Goal: Information Seeking & Learning: Learn about a topic

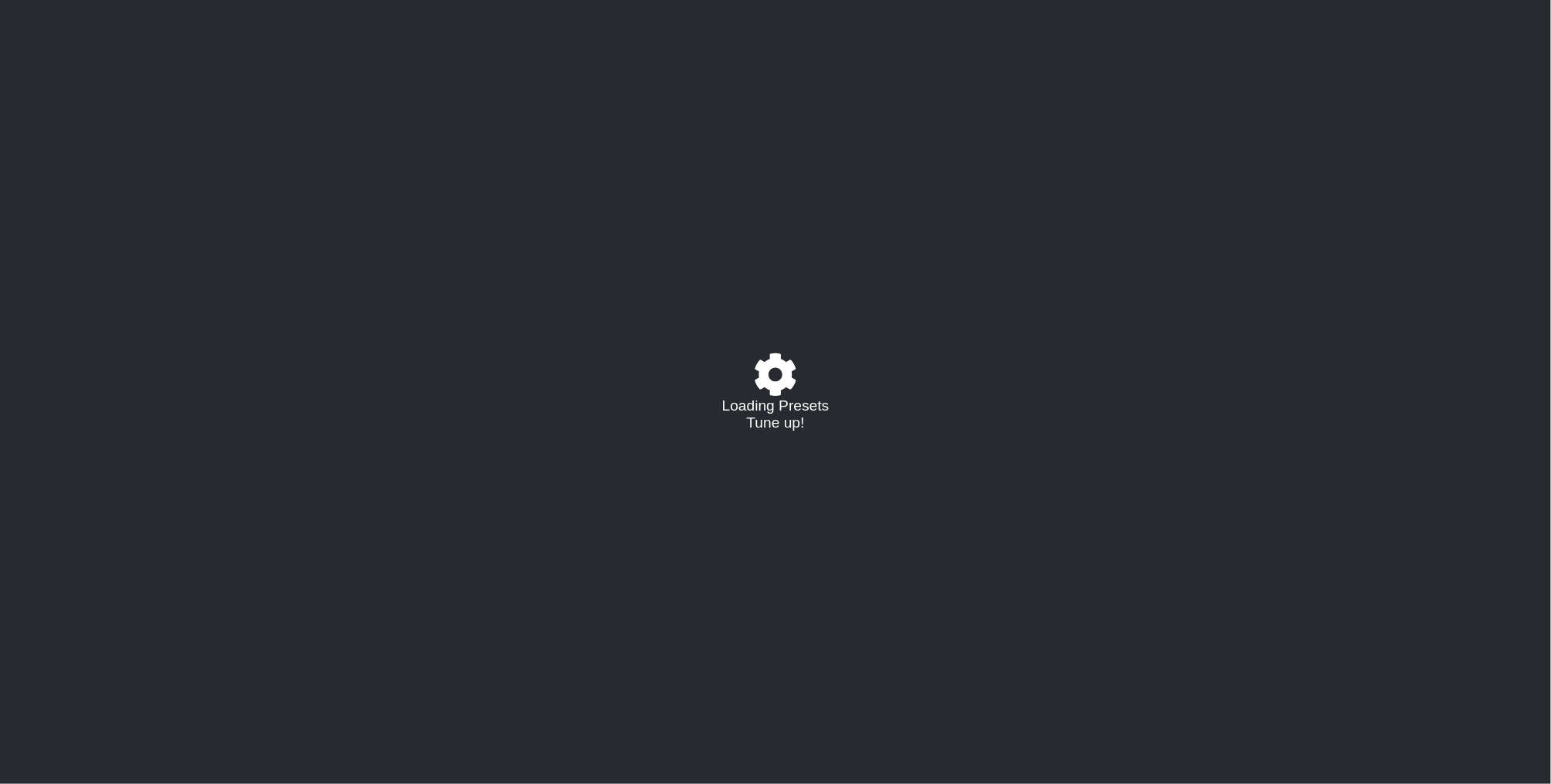
select select "/023330804210"
select select "A"
select select "D"
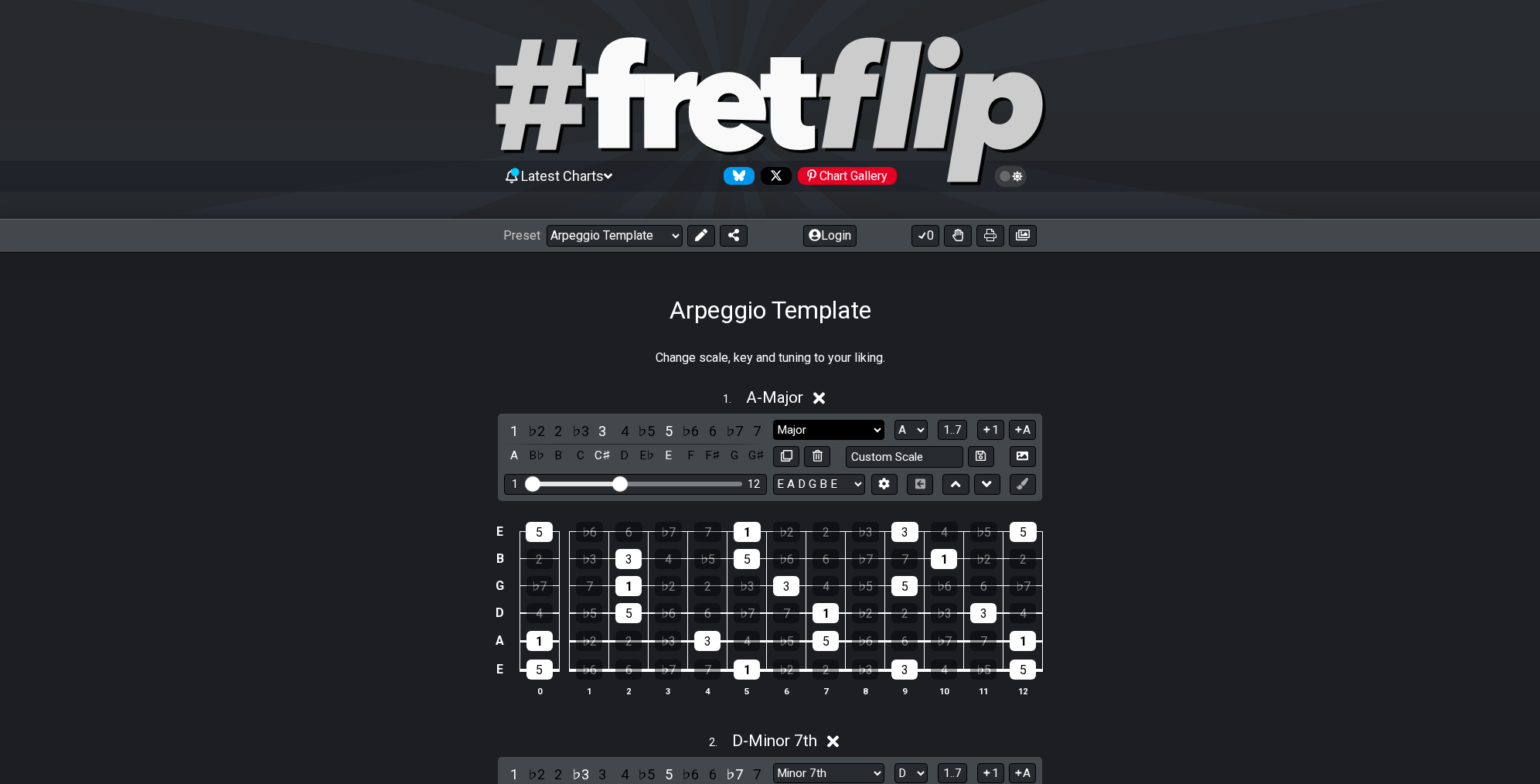
click at [850, 432] on select "Major Root Minor Pentatonic Major Pentatonic Minor Blues Major Blues Major / [P…" at bounding box center [829, 429] width 112 height 21
click at [773, 419] on select "Major Root Minor Pentatonic Major Pentatonic Minor Blues Major Blues Major / [P…" at bounding box center [829, 429] width 112 height 21
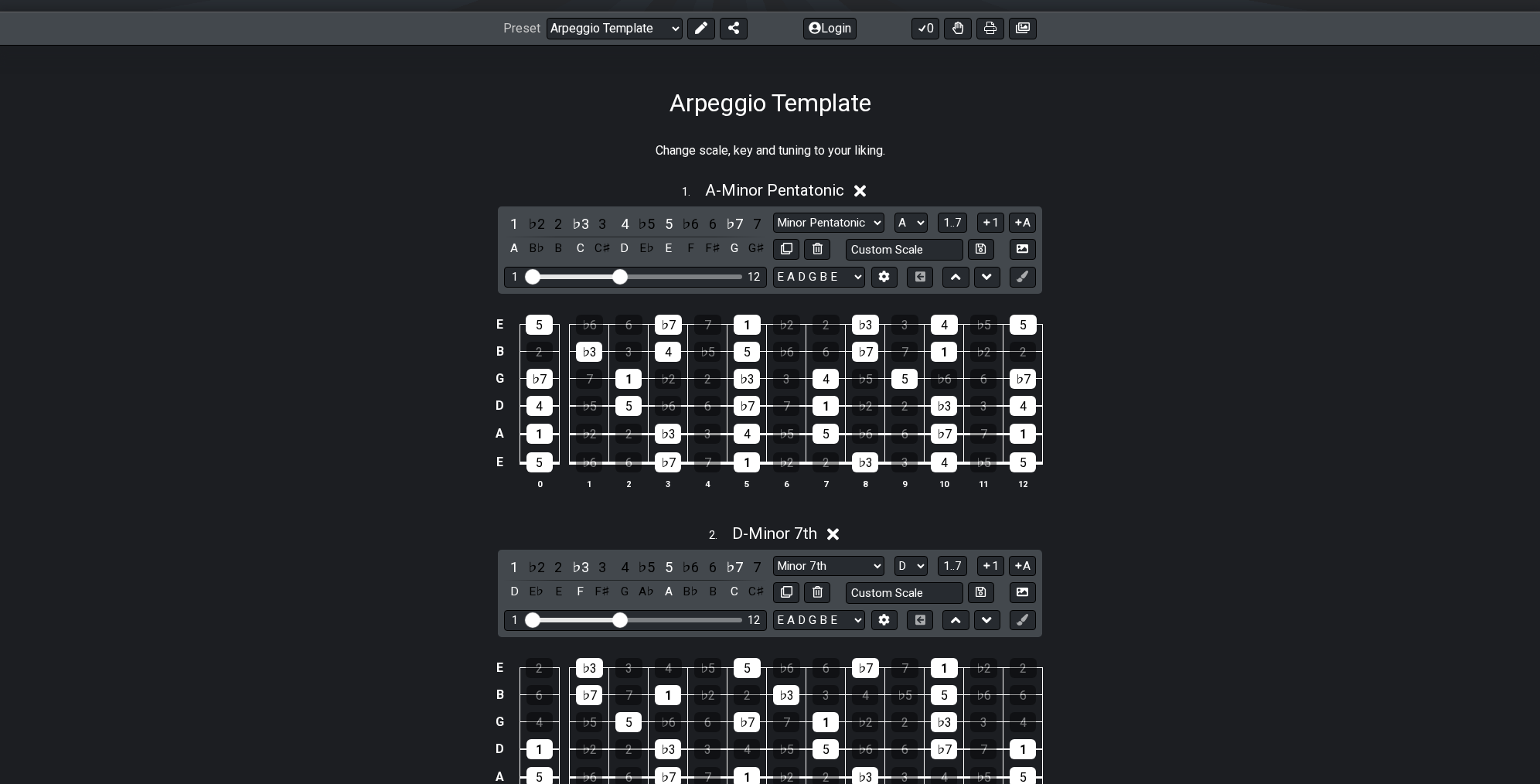
scroll to position [232, 0]
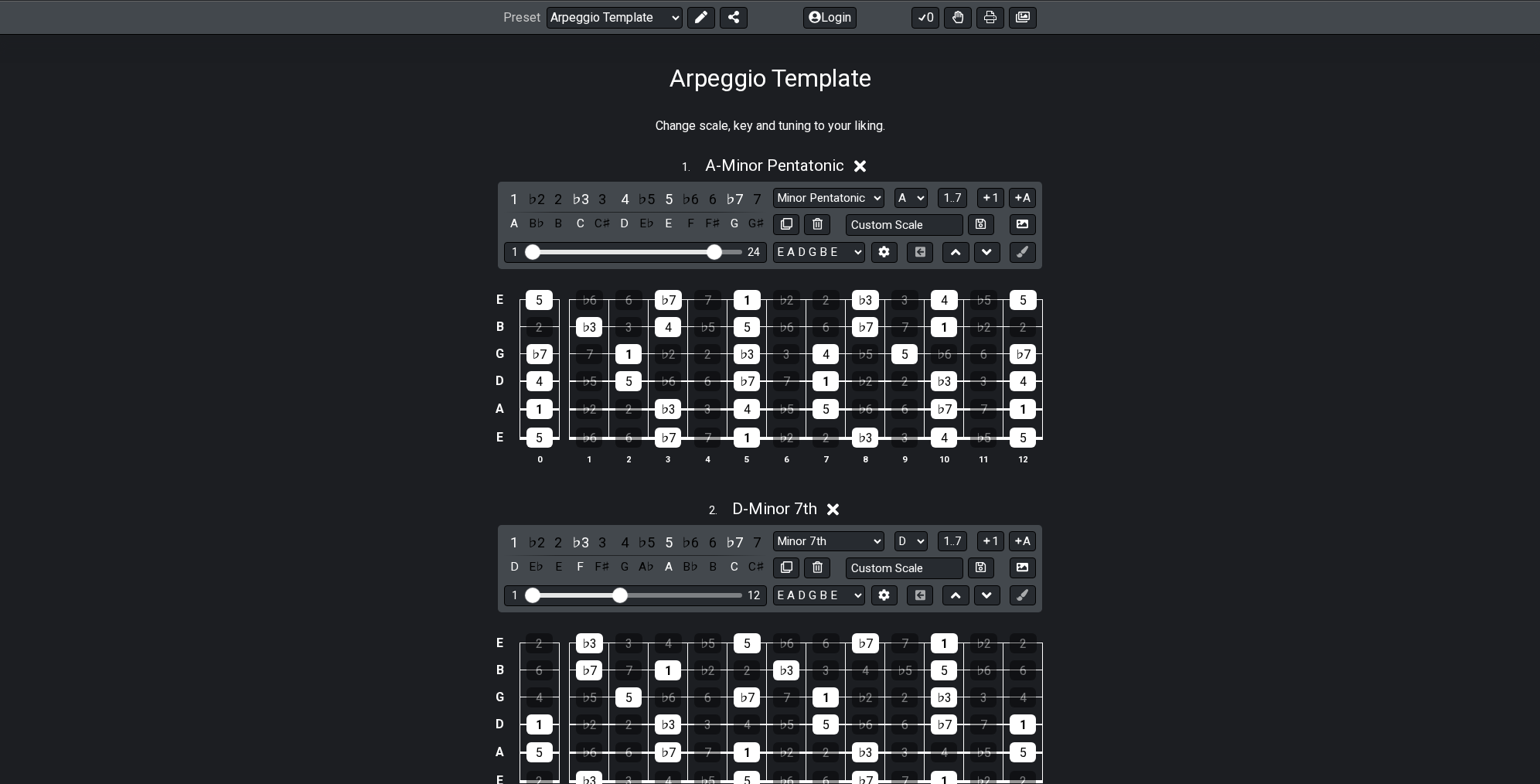
drag, startPoint x: 623, startPoint y: 250, endPoint x: 716, endPoint y: 244, distance: 93.2
click at [716, 251] on input "Visible fret range" at bounding box center [635, 251] width 219 height 0
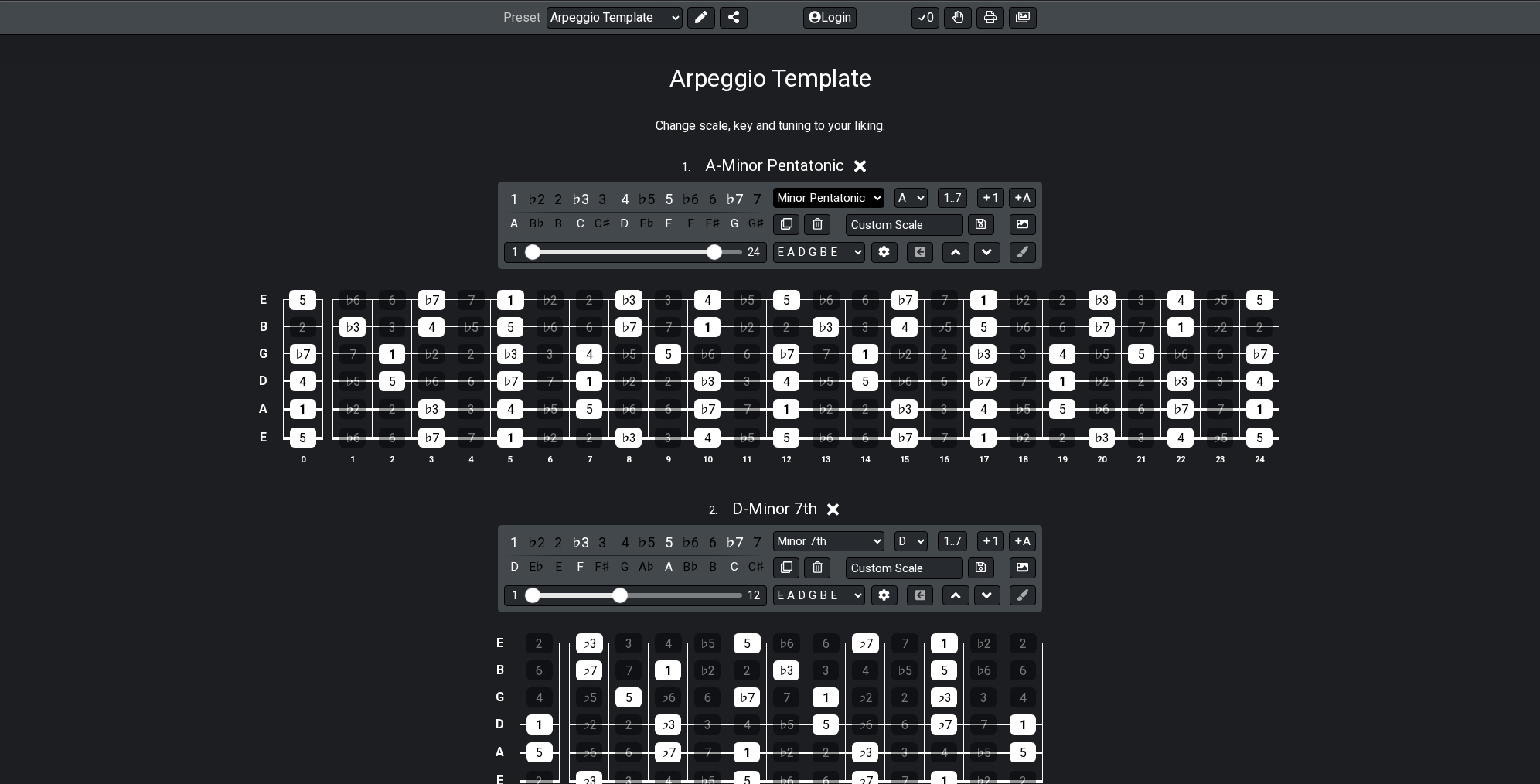
click at [798, 196] on select "Major Root Minor Pentatonic Major Pentatonic Minor Blues Major Blues Major / [P…" at bounding box center [829, 198] width 112 height 21
click at [773, 188] on select "Major Root Minor Pentatonic Major Pentatonic Minor Blues Major Blues Major / [P…" at bounding box center [829, 198] width 112 height 21
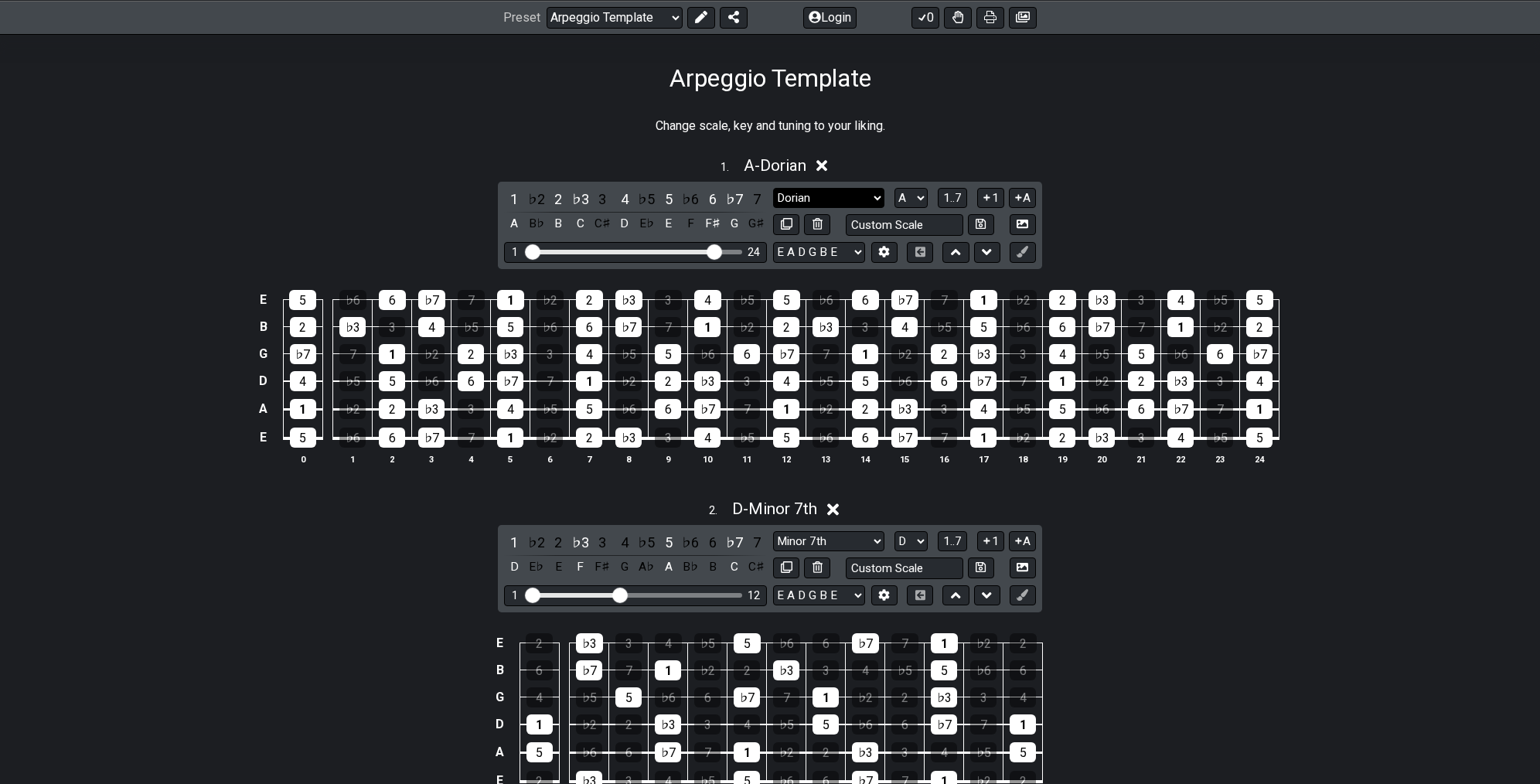
click at [828, 200] on select "Major Root Minor Pentatonic Major Pentatonic Minor Blues Major Blues Major / [P…" at bounding box center [829, 198] width 112 height 21
click at [773, 188] on select "Major Root Minor Pentatonic Major Pentatonic Minor Blues Major Blues Major / [P…" at bounding box center [829, 198] width 112 height 21
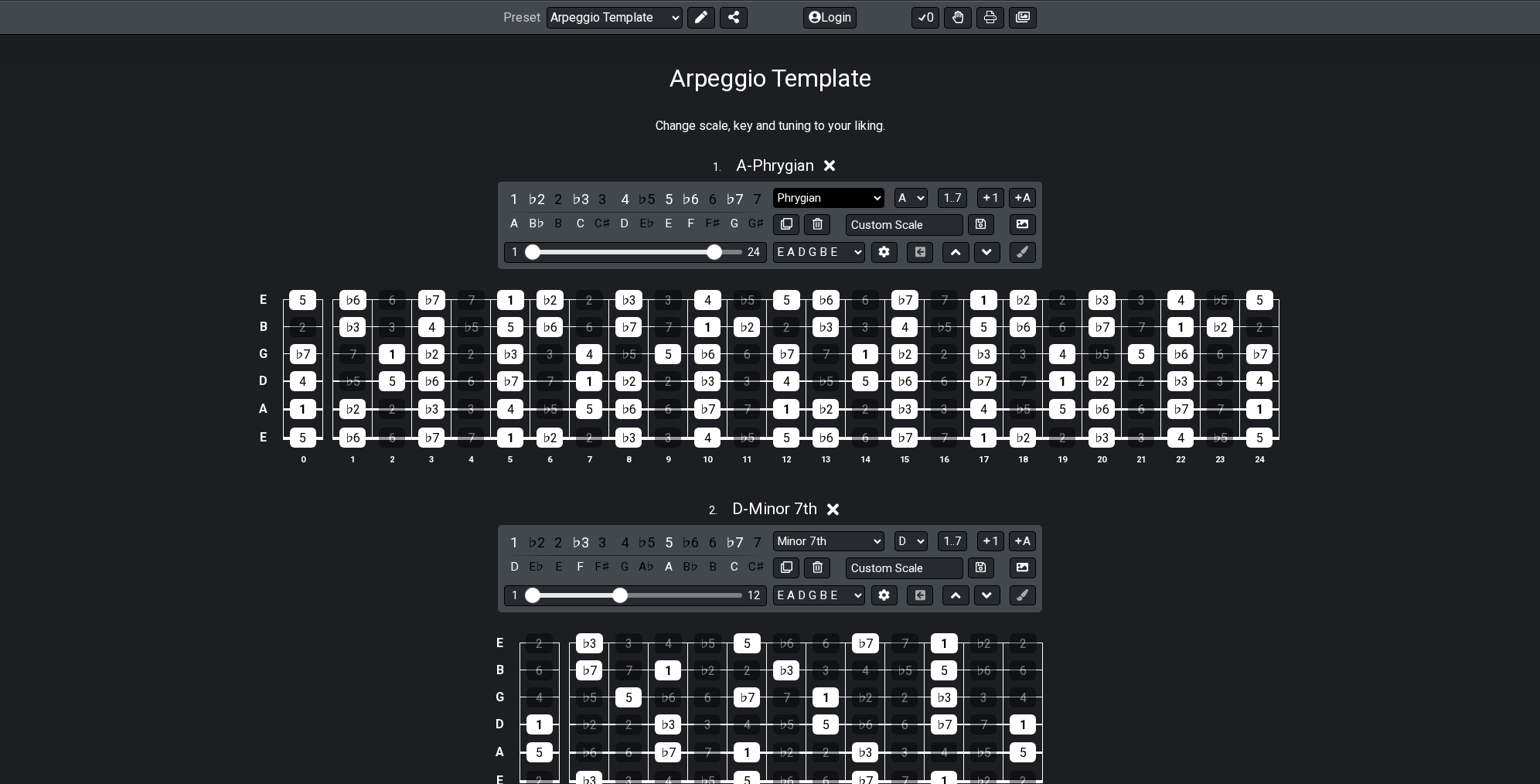
click at [828, 200] on select "Major Root Minor Pentatonic Major Pentatonic Minor Blues Major Blues Major / [P…" at bounding box center [829, 198] width 112 height 21
click at [773, 188] on select "Major Root Minor Pentatonic Major Pentatonic Minor Blues Major Blues Major / [P…" at bounding box center [829, 198] width 112 height 21
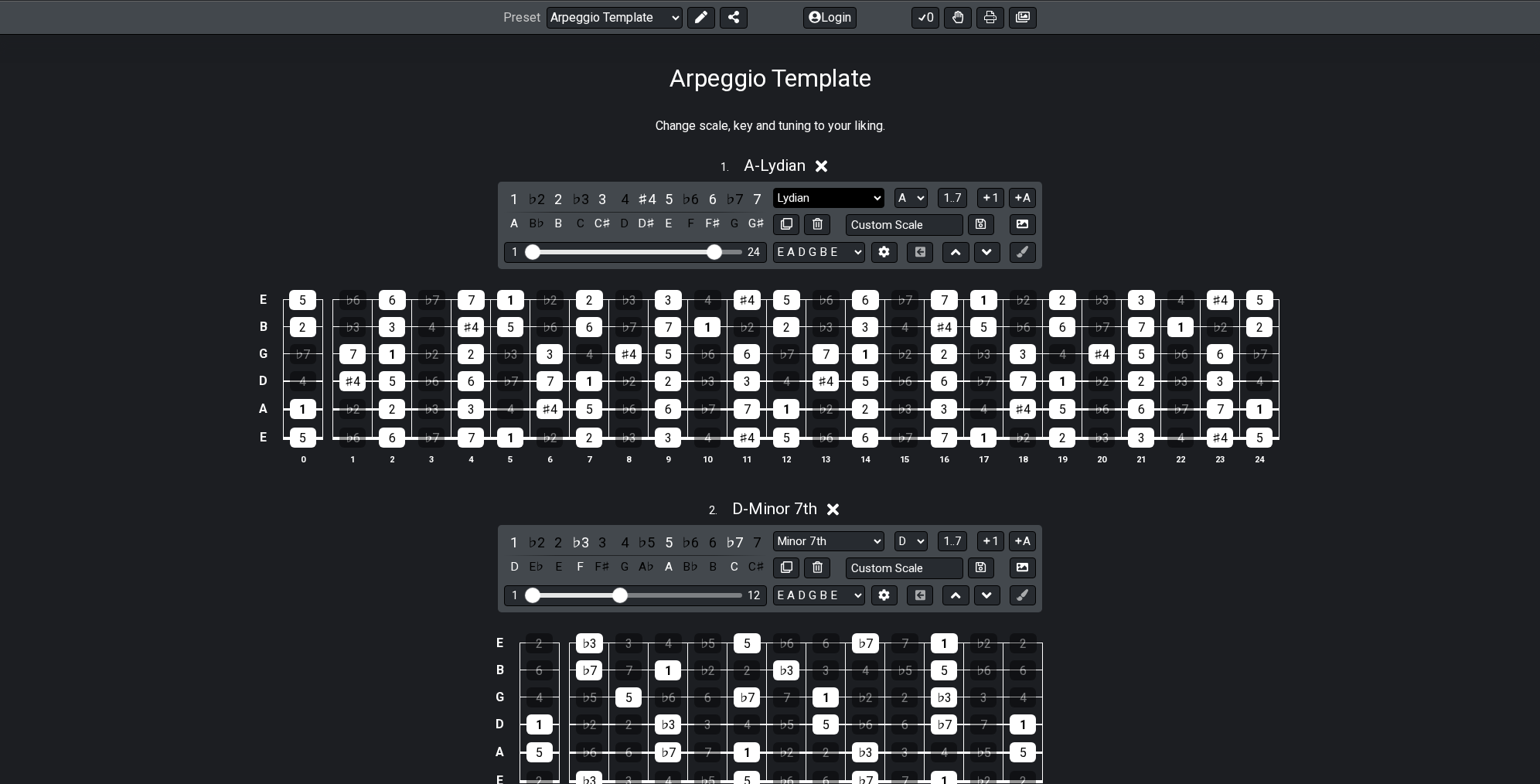
click at [830, 200] on select "Major Root Minor Pentatonic Major Pentatonic Minor Blues Major Blues Major / [P…" at bounding box center [829, 198] width 112 height 21
click at [773, 188] on select "Major Root Minor Pentatonic Major Pentatonic Minor Blues Major Blues Major / [P…" at bounding box center [829, 198] width 112 height 21
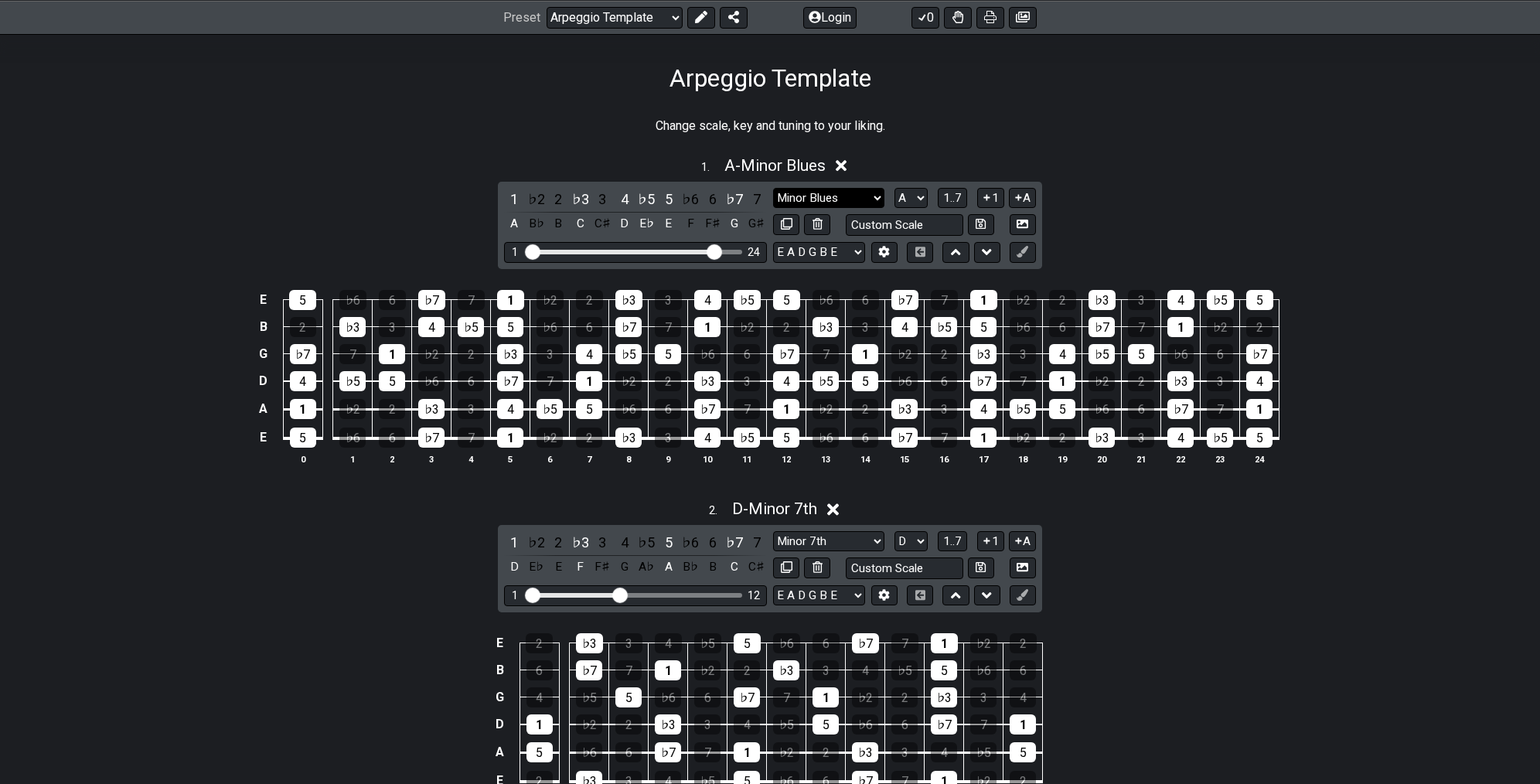
click at [836, 201] on select "Major Root Minor Pentatonic Major Pentatonic Minor Blues Major Blues Major / [P…" at bounding box center [829, 198] width 112 height 21
click at [773, 188] on select "Major Root Minor Pentatonic Major Pentatonic Minor Blues Major Blues Major / [P…" at bounding box center [829, 198] width 112 height 21
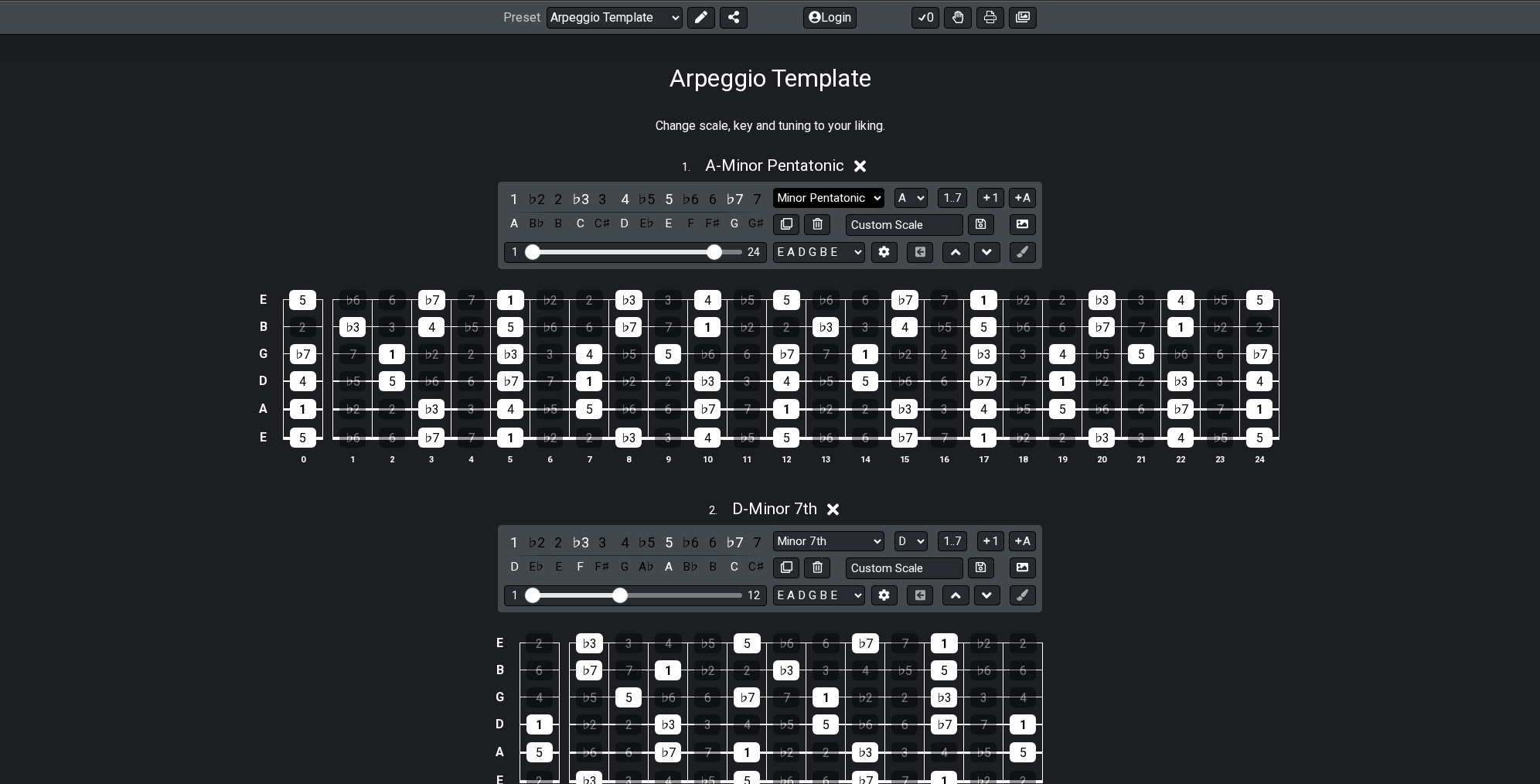
click at [818, 200] on select "Major Root Minor Pentatonic Major Pentatonic Minor Blues Major Blues Major / [P…" at bounding box center [829, 198] width 112 height 21
click at [773, 188] on select "Major Root Minor Pentatonic Major Pentatonic Minor Blues Major Blues Major / [P…" at bounding box center [829, 198] width 112 height 21
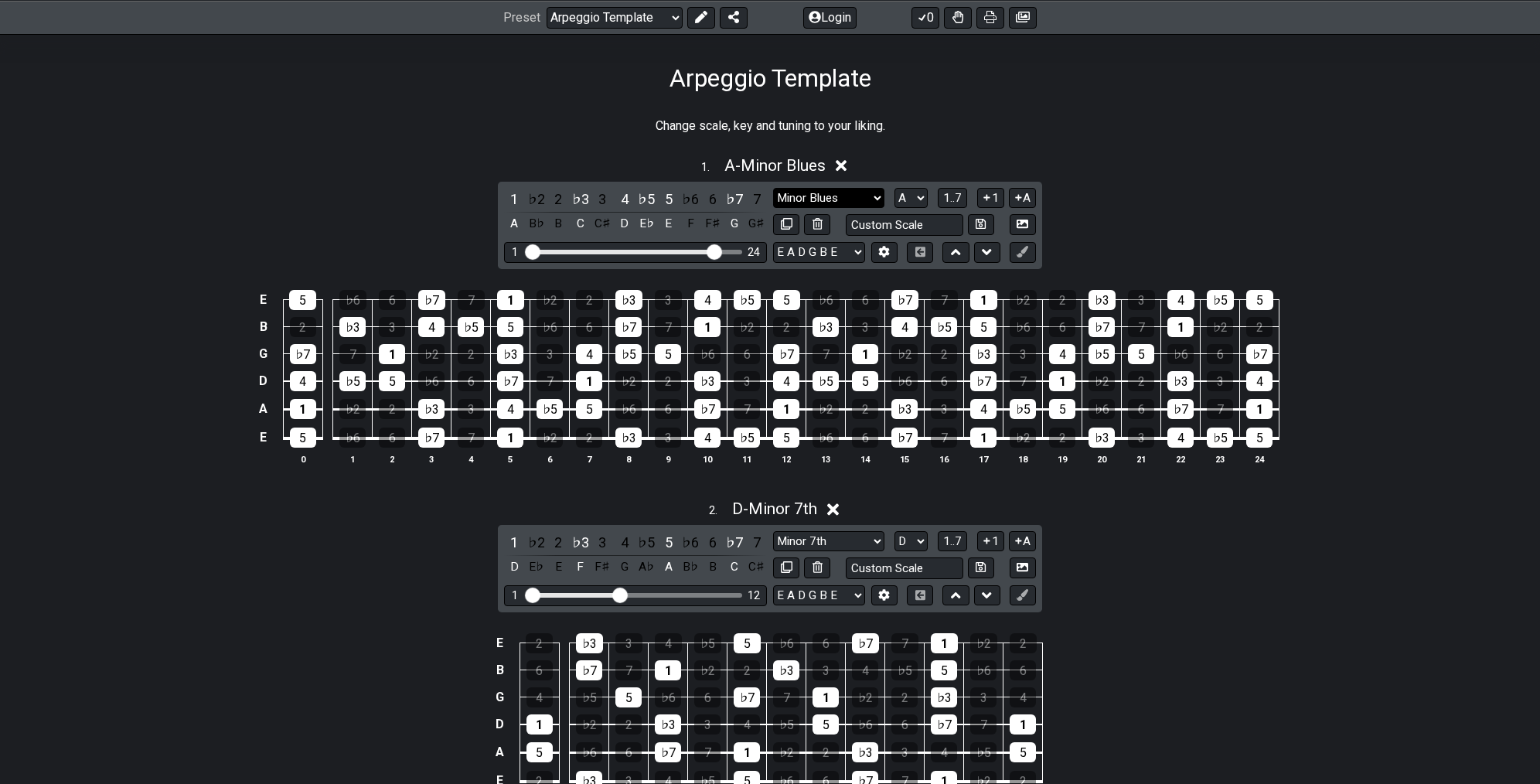
click at [833, 204] on select "Major Root Minor Pentatonic Major Pentatonic Minor Blues Major Blues Major / [P…" at bounding box center [829, 198] width 112 height 21
click at [773, 188] on select "Major Root Minor Pentatonic Major Pentatonic Minor Blues Major Blues Major / [P…" at bounding box center [829, 198] width 112 height 21
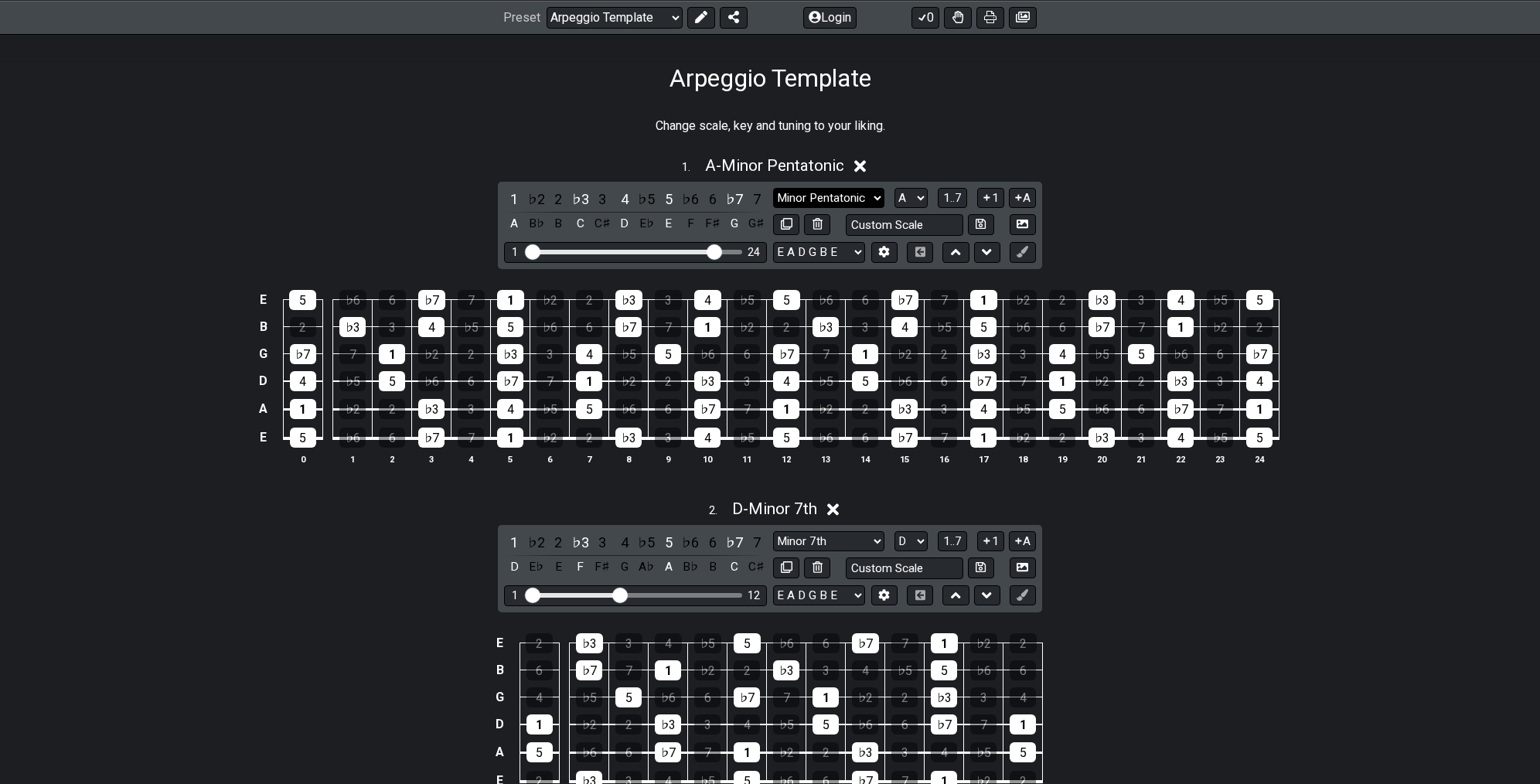
click at [828, 201] on select "Major Root Minor Pentatonic Major Pentatonic Minor Blues Major Blues Major / [P…" at bounding box center [829, 198] width 112 height 21
click at [773, 188] on select "Major Root Minor Pentatonic Major Pentatonic Minor Blues Major Blues Major / [P…" at bounding box center [829, 198] width 112 height 21
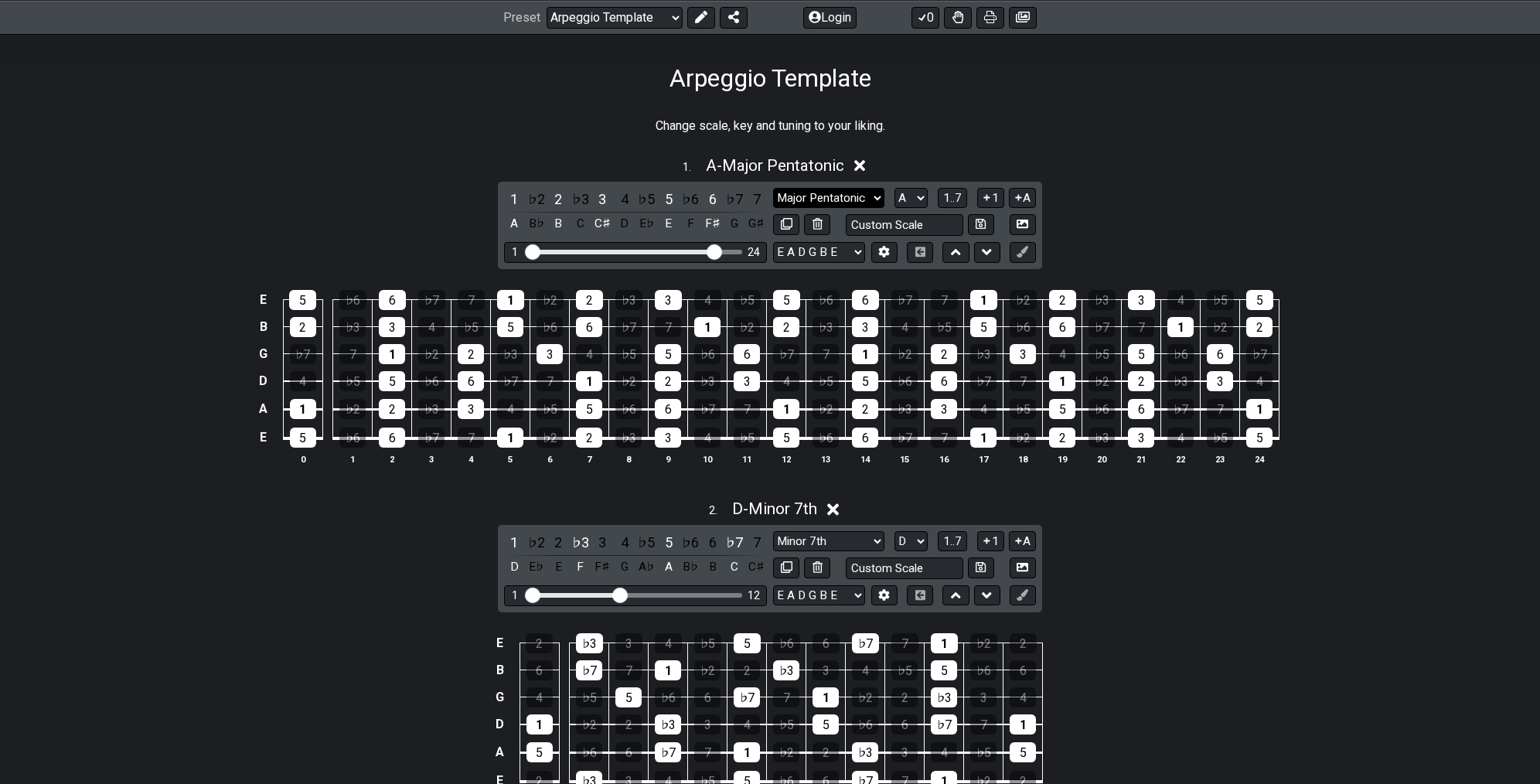
click at [826, 196] on select "Major Root Minor Pentatonic Major Pentatonic Minor Blues Major Blues Major / [P…" at bounding box center [829, 198] width 112 height 21
click at [773, 188] on select "Major Root Minor Pentatonic Major Pentatonic Minor Blues Major Blues Major / [P…" at bounding box center [829, 198] width 112 height 21
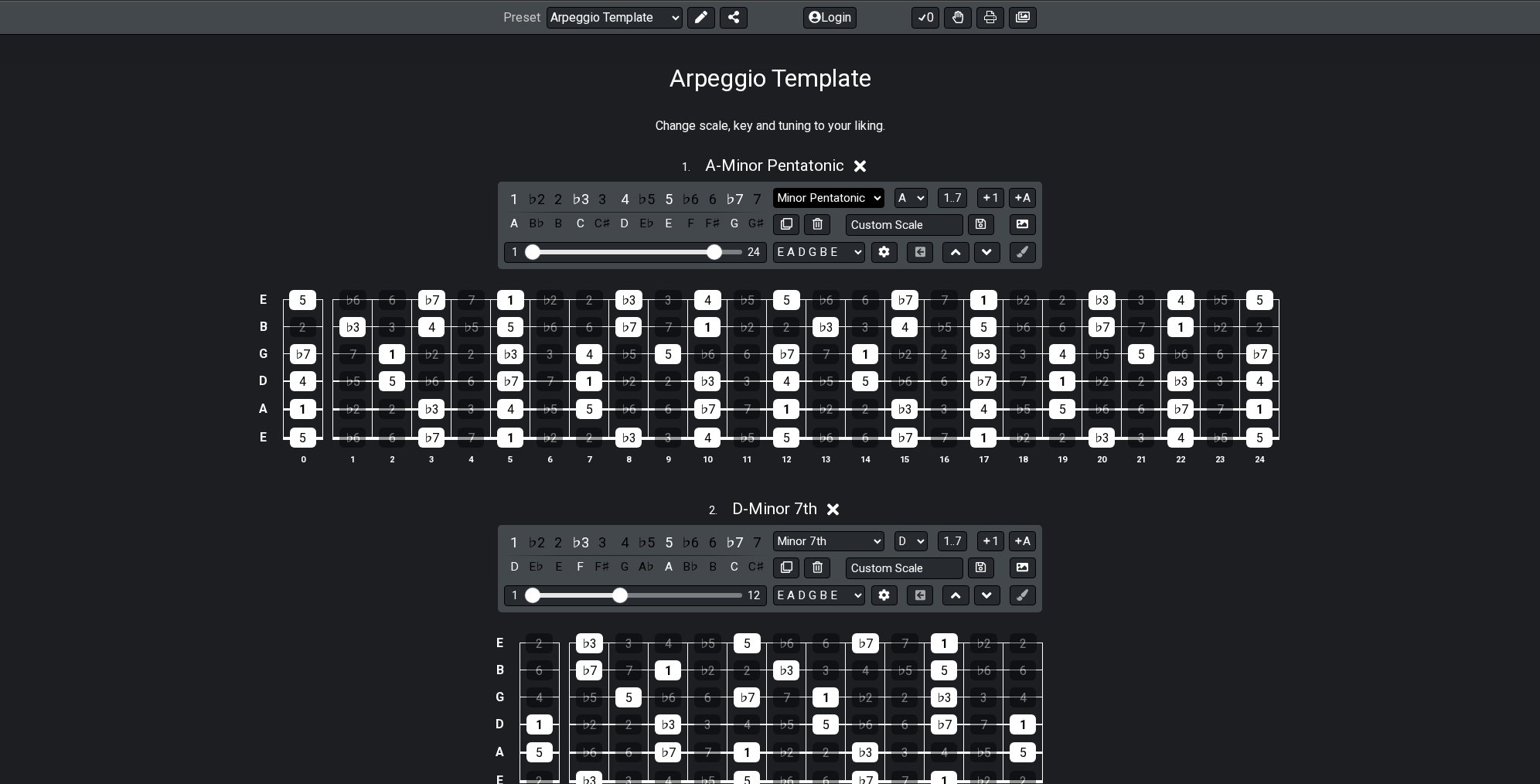
click at [824, 199] on select "Major Root Minor Pentatonic Major Pentatonic Minor Blues Major Blues Major / [P…" at bounding box center [829, 198] width 112 height 21
click at [773, 188] on select "Major Root Minor Pentatonic Major Pentatonic Minor Blues Major Blues Major / [P…" at bounding box center [829, 198] width 112 height 21
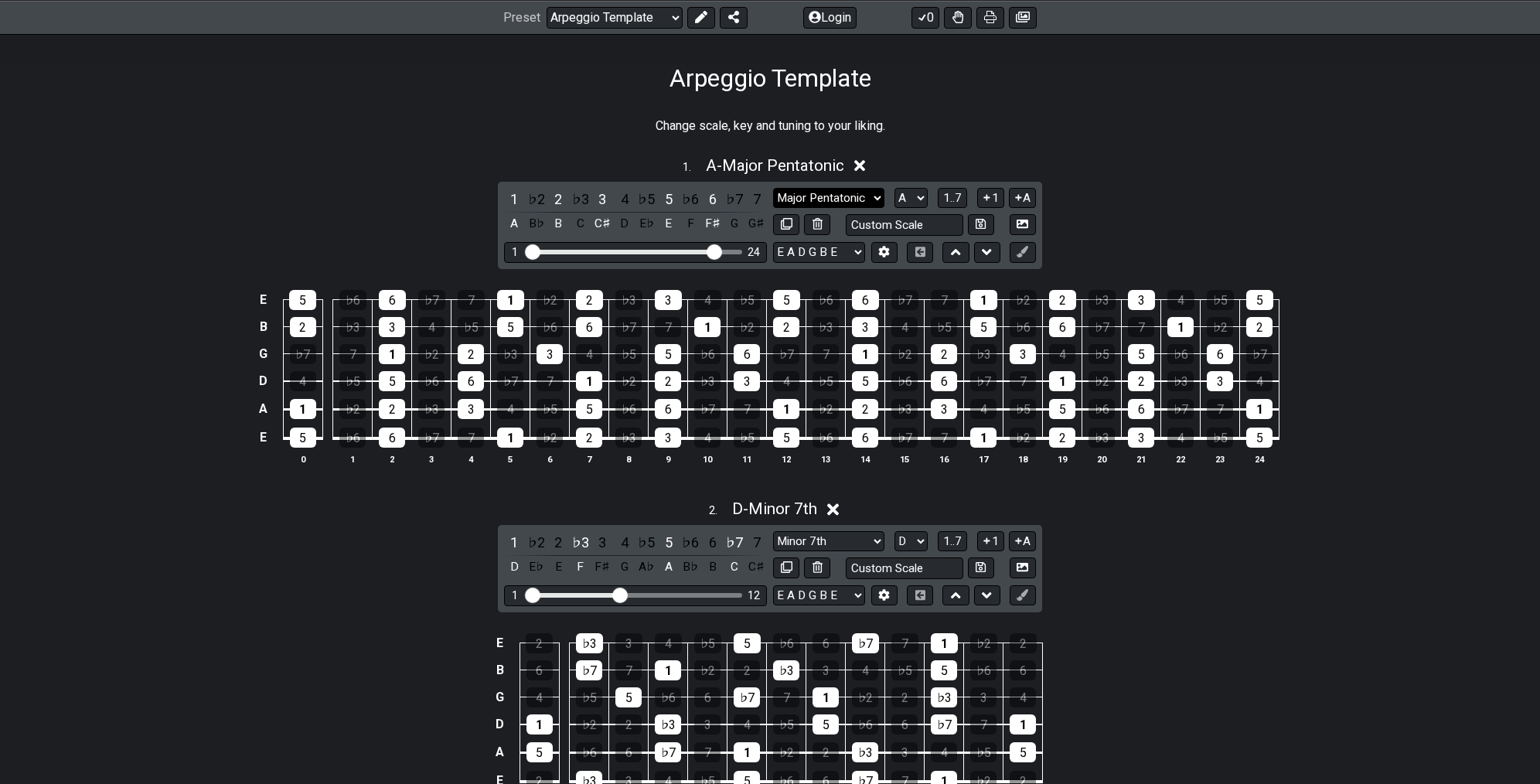
click at [848, 204] on select "Major Root Minor Pentatonic Major Pentatonic Minor Blues Major Blues Major / [P…" at bounding box center [829, 198] width 112 height 21
select select "Minor Pentatonic"
click at [773, 188] on select "Major Root Minor Pentatonic Major Pentatonic Minor Blues Major Blues Major / [P…" at bounding box center [829, 198] width 112 height 21
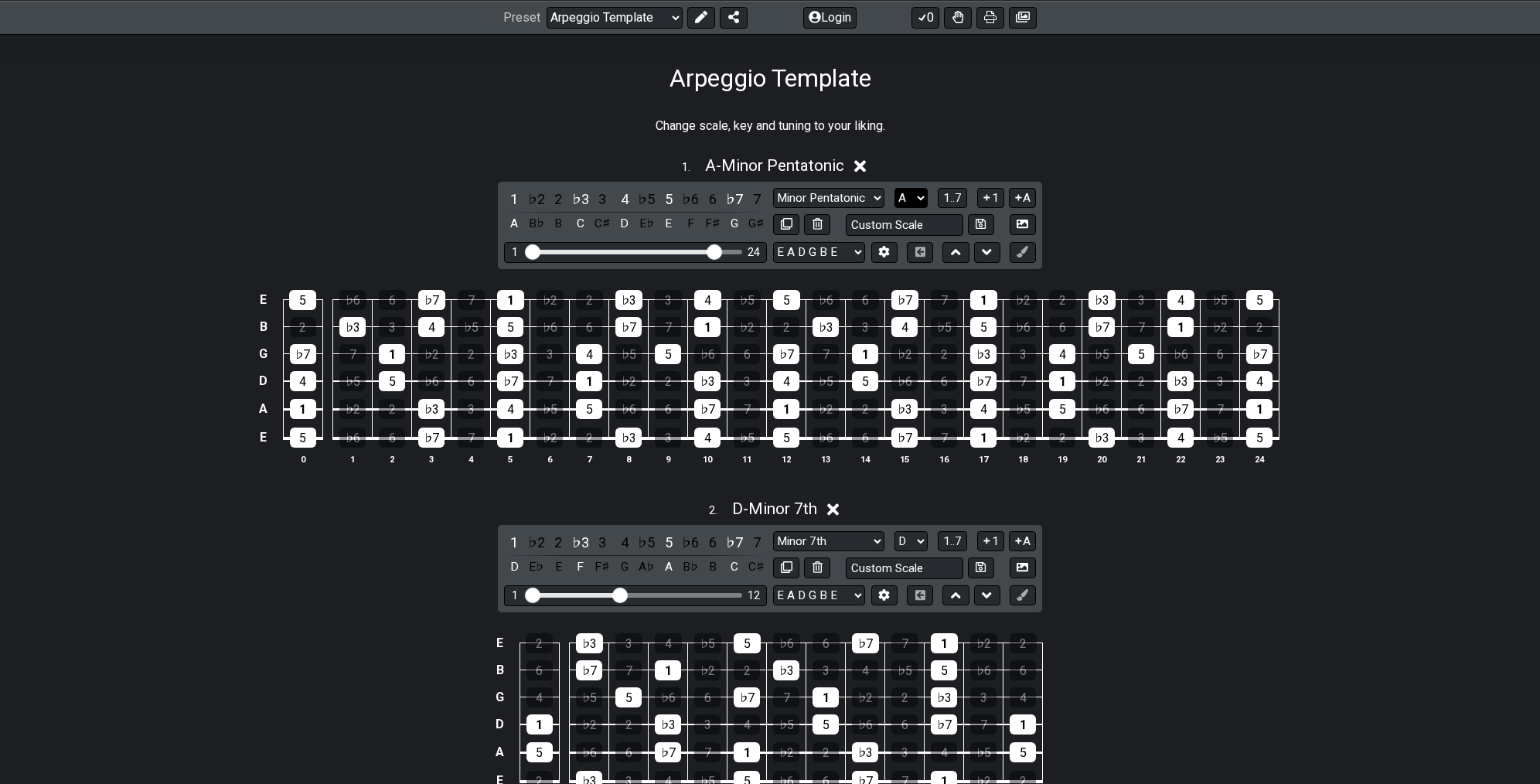
click at [918, 200] on select "A♭ A A♯ B♭ B C C♯ D♭ D D♯ E♭ E F F♯ G♭ G G♯" at bounding box center [911, 198] width 34 height 21
select select "E"
click at [894, 188] on select "A♭ A A♯ B♭ B C C♯ D♭ D D♯ E♭ E F F♯ G♭ G G♯" at bounding box center [911, 198] width 34 height 21
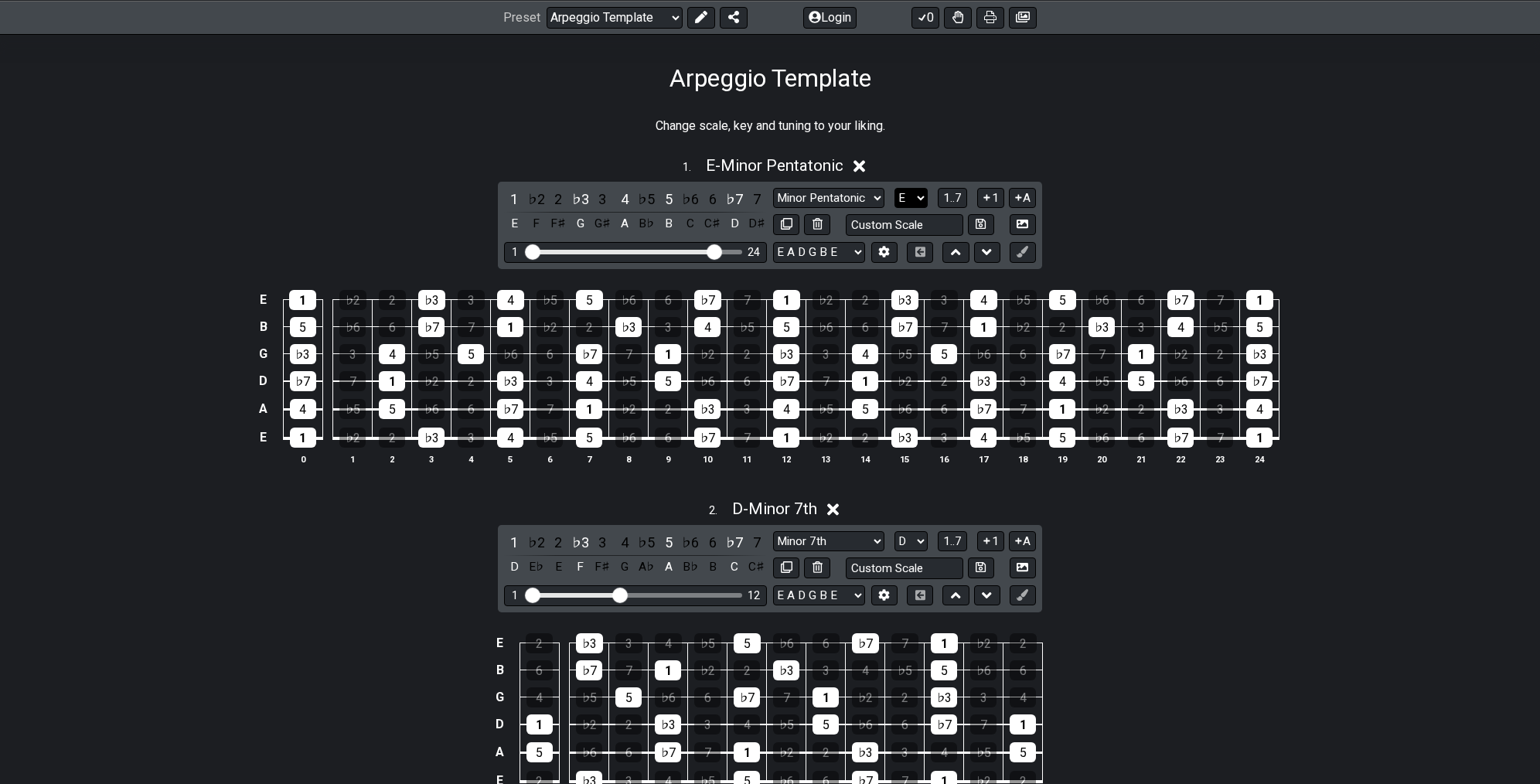
click at [917, 203] on select "A♭ A A♯ B♭ B C C♯ D♭ D D♯ E♭ E F F♯ G♭ G G♯" at bounding box center [911, 198] width 34 height 21
click at [372, 493] on div "2 . D - Minor 7th" at bounding box center [770, 505] width 1206 height 30
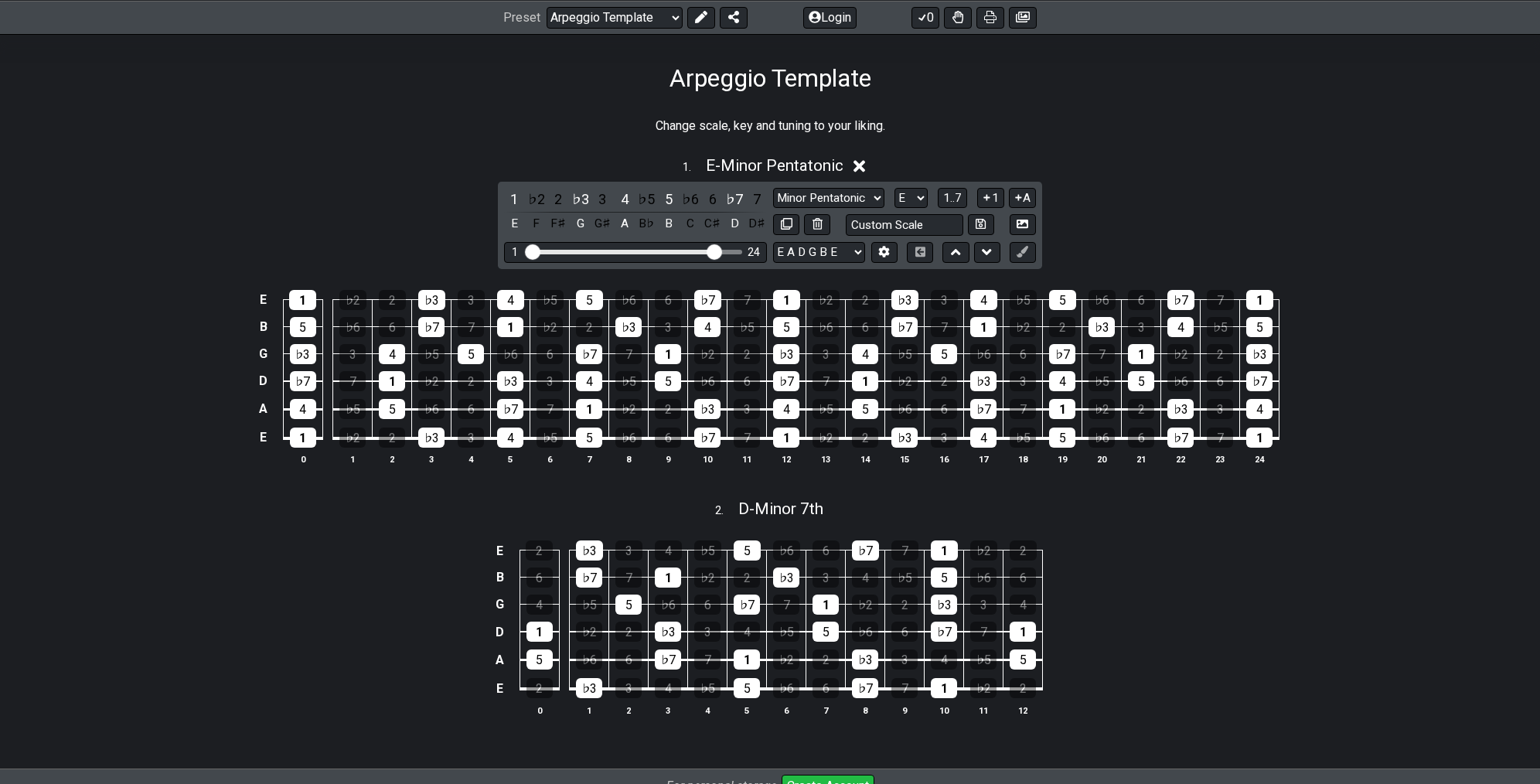
click at [372, 493] on div "2 . D - Minor 7th" at bounding box center [770, 505] width 1206 height 30
select select "D"
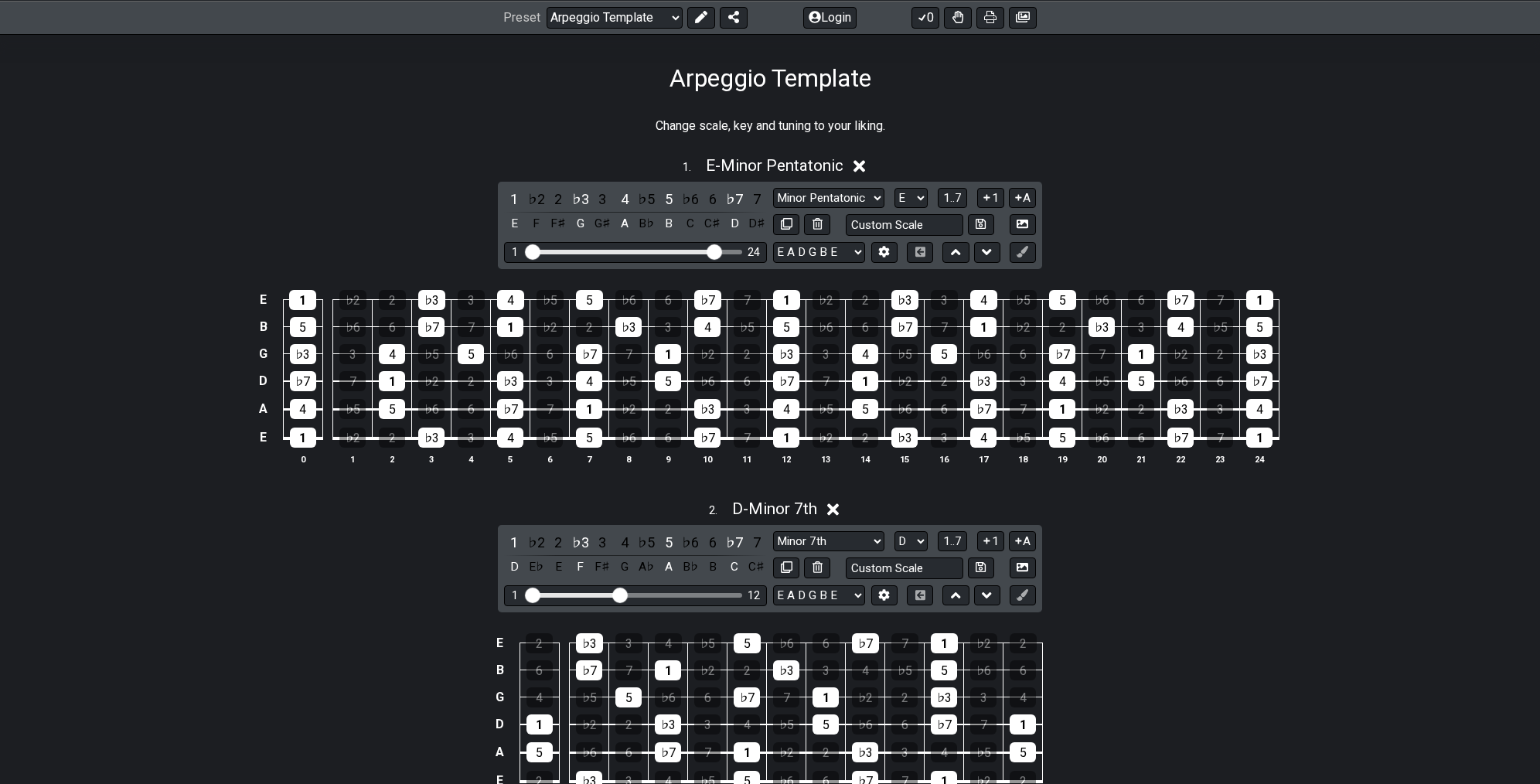
click at [390, 523] on div "2 . D - Minor 7th 1 ♭2 2 ♭3 3 4 ♭5 5 ♭6 6 ♭7 7 D E♭ E F F♯ G A♭ A B♭ B C C♯ Min…" at bounding box center [770, 660] width 1206 height 340
click at [838, 504] on icon at bounding box center [832, 508] width 12 height 16
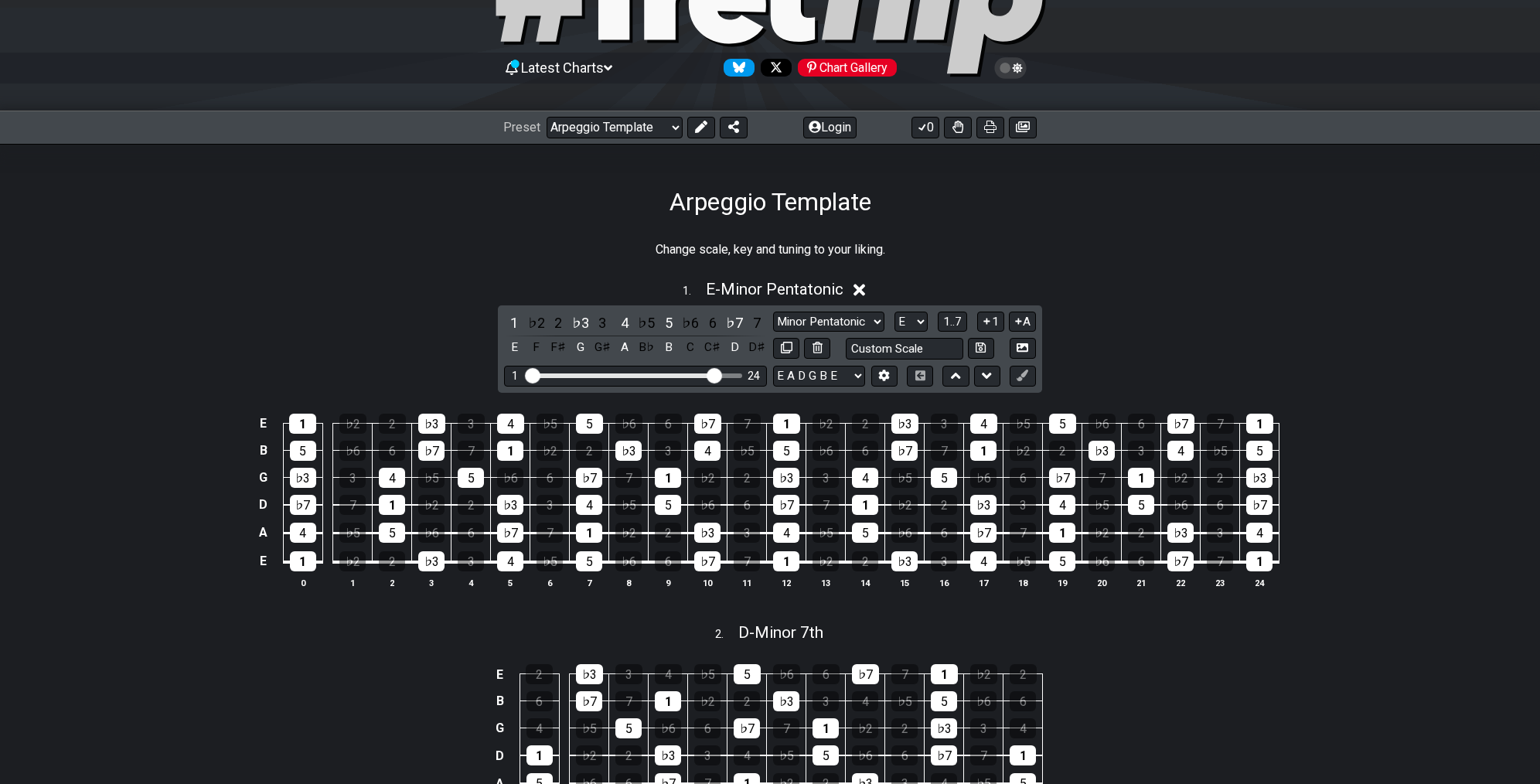
scroll to position [155, 0]
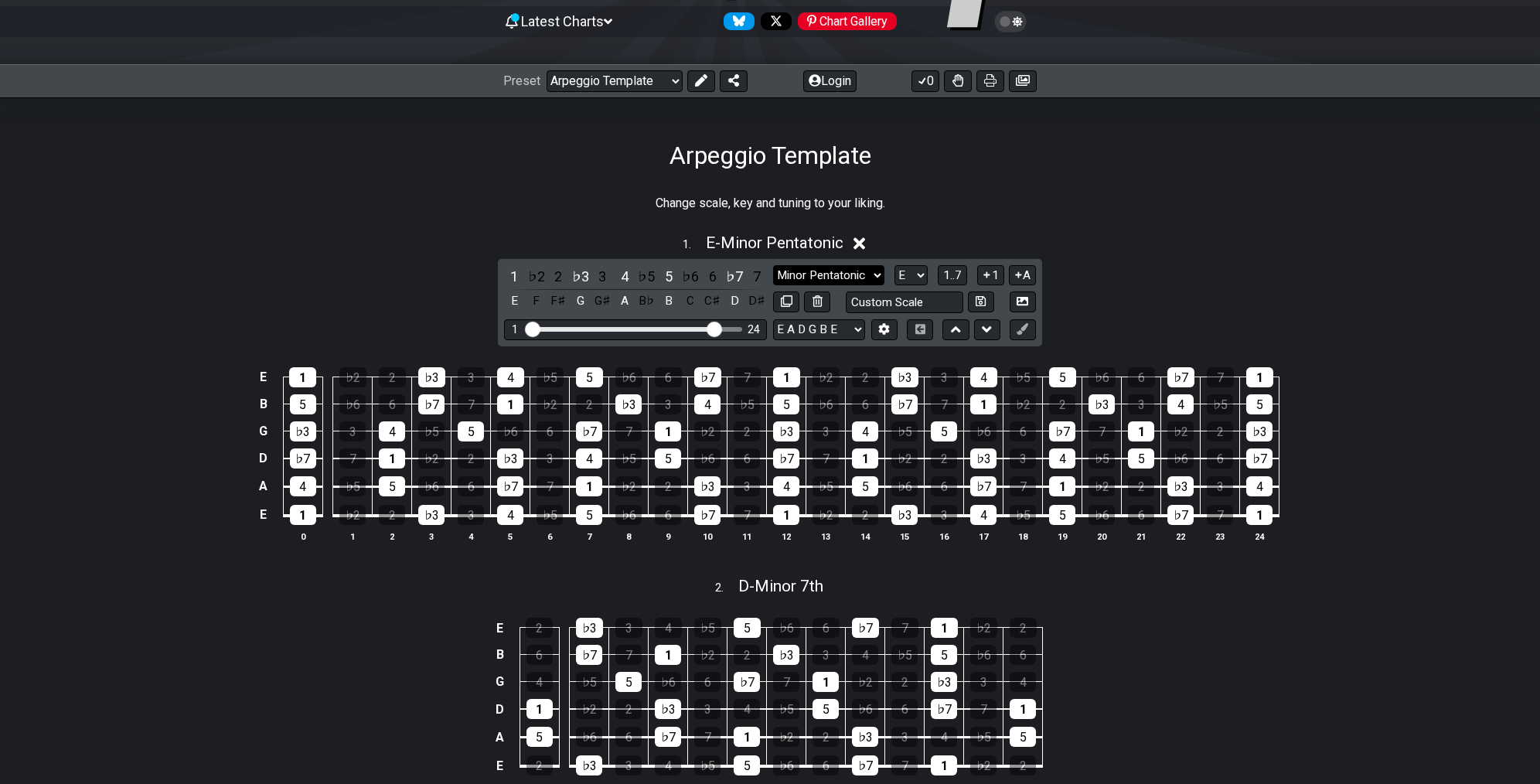
click at [866, 270] on select "Major Root Minor Pentatonic Major Pentatonic Minor Blues Major Blues Major / [P…" at bounding box center [829, 275] width 112 height 21
click at [773, 265] on select "Major Root Minor Pentatonic Major Pentatonic Minor Blues Major Blues Major / [P…" at bounding box center [829, 275] width 112 height 21
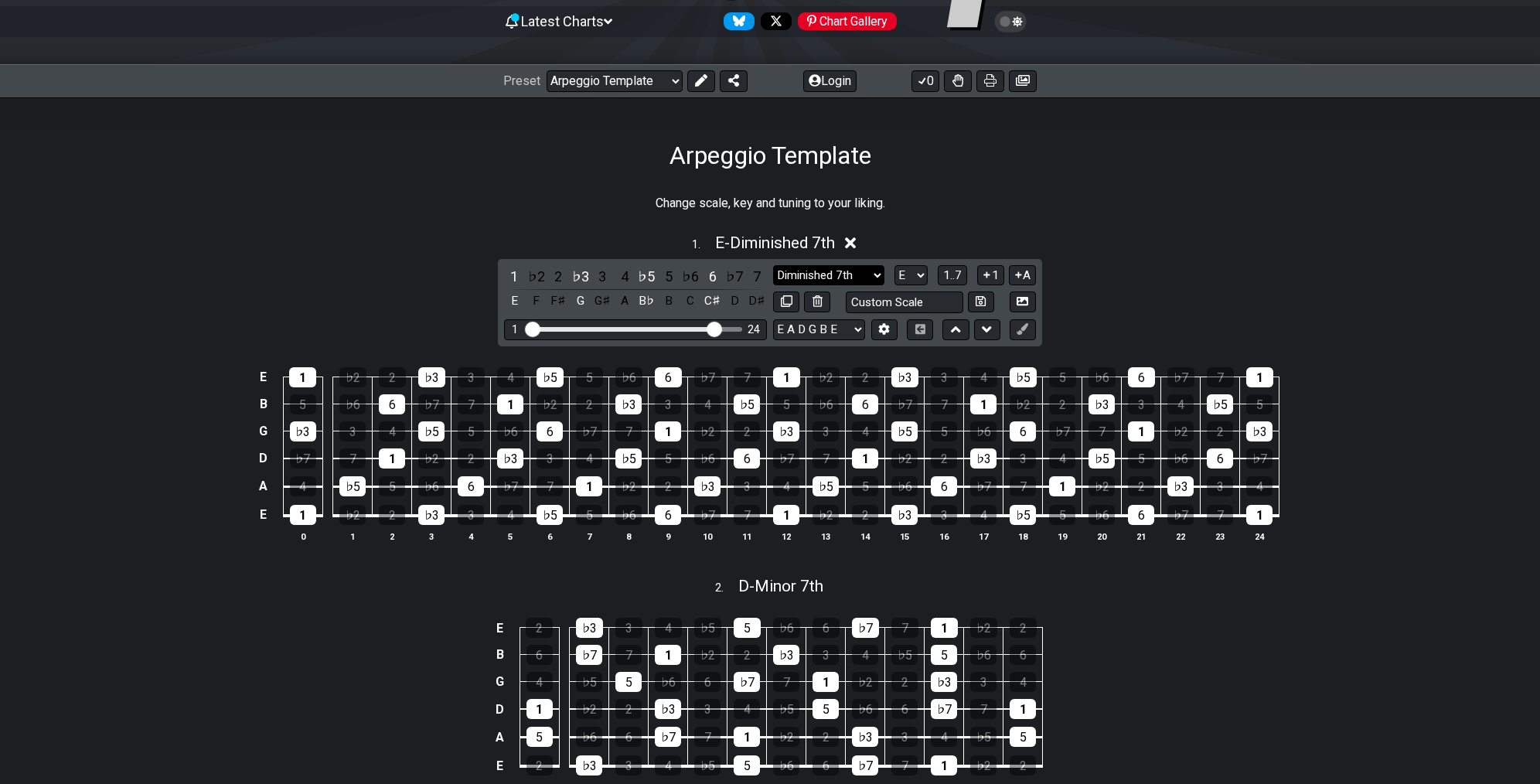
click at [864, 269] on select "Major Root Minor Pentatonic Major Pentatonic Minor Blues Major Blues Major / [P…" at bounding box center [829, 275] width 112 height 21
click at [773, 265] on select "Major Root Minor Pentatonic Major Pentatonic Minor Blues Major Blues Major / [P…" at bounding box center [829, 275] width 112 height 21
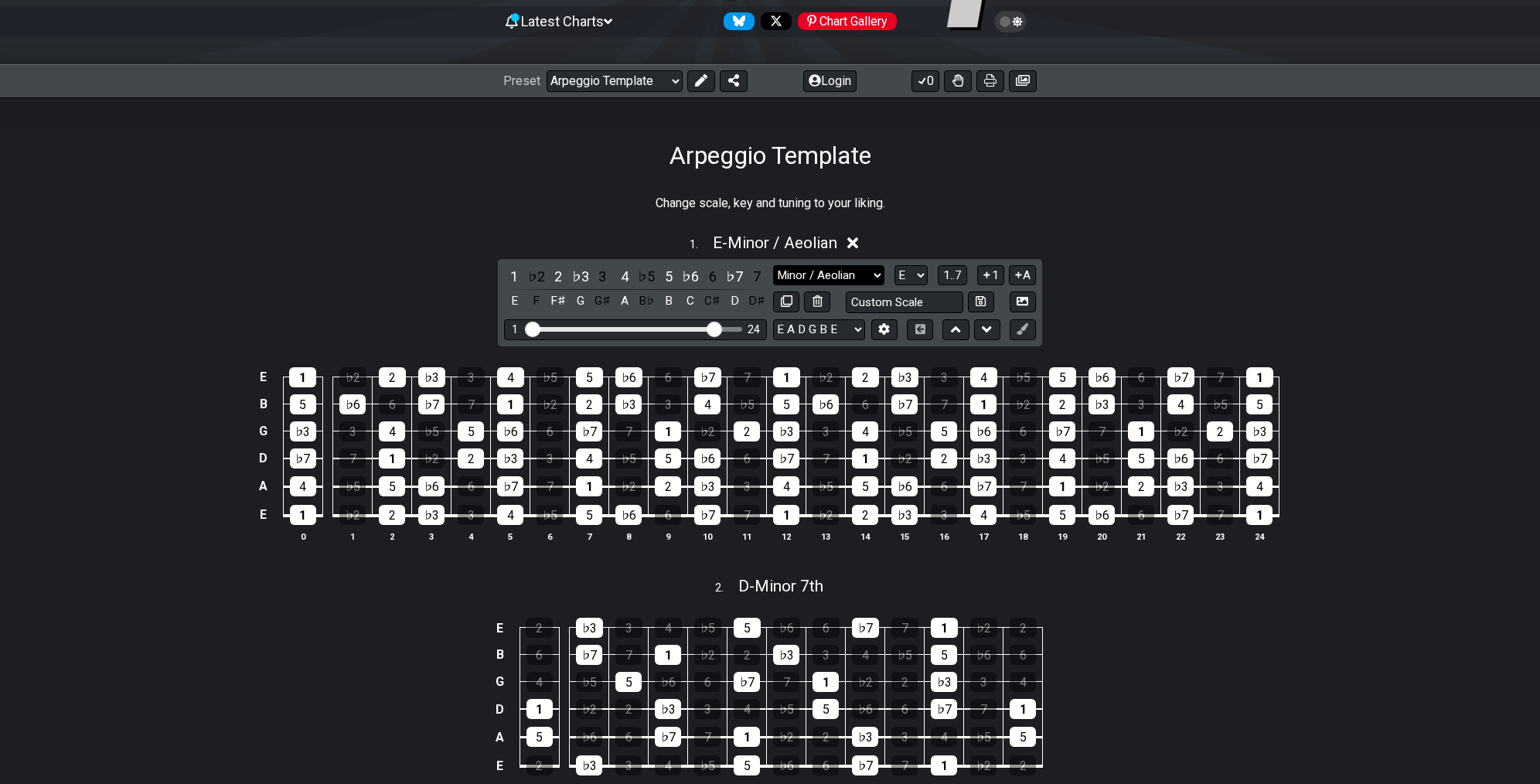
click at [843, 275] on select "Major Root Minor Pentatonic Major Pentatonic Minor Blues Major Blues Major / [P…" at bounding box center [829, 275] width 112 height 21
click at [773, 265] on select "Major Root Minor Pentatonic Major Pentatonic Minor Blues Major Blues Major / [P…" at bounding box center [829, 275] width 112 height 21
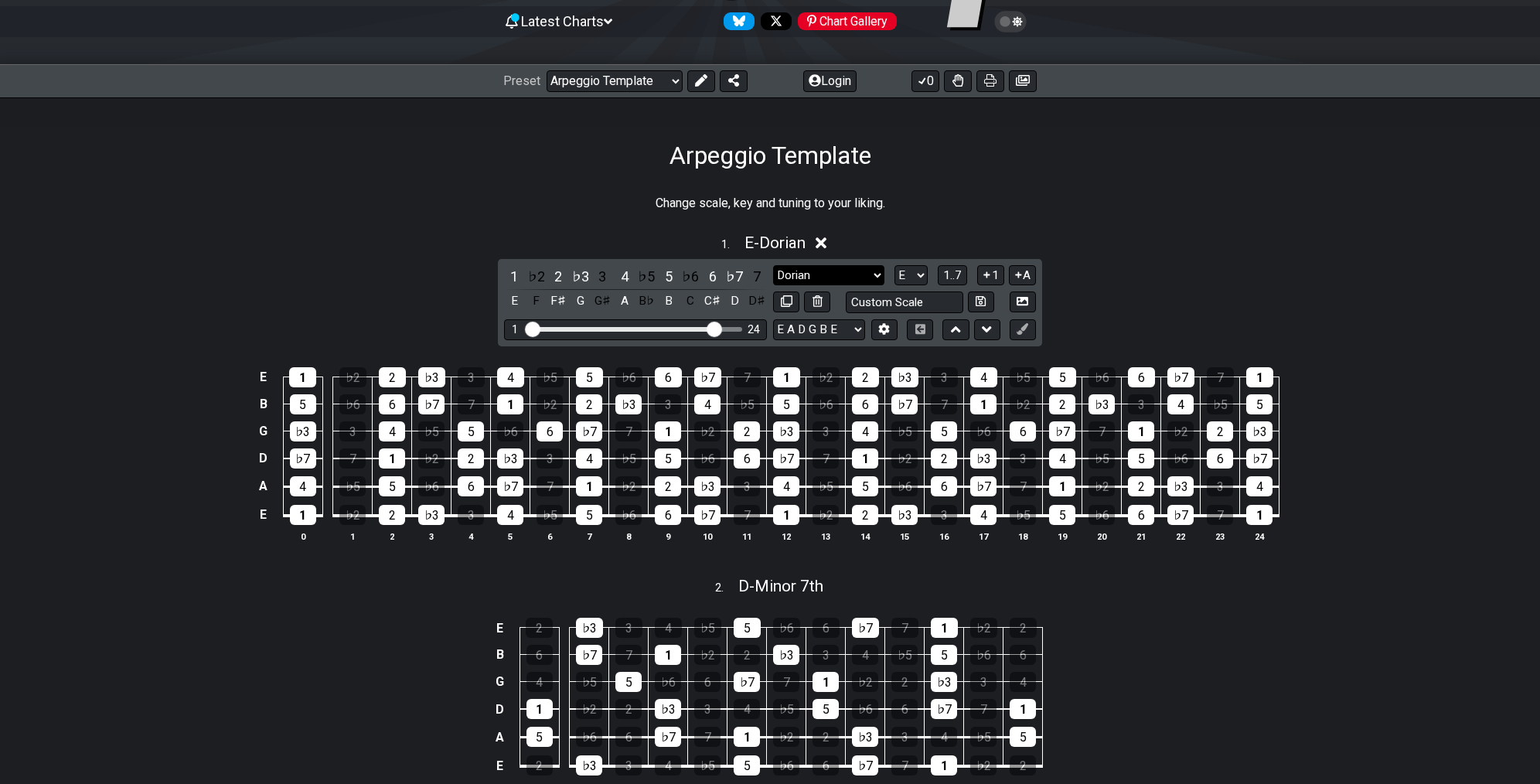
click at [817, 271] on select "Major Root Minor Pentatonic Major Pentatonic Minor Blues Major Blues Major / [P…" at bounding box center [829, 275] width 112 height 21
click at [773, 265] on select "Major Root Minor Pentatonic Major Pentatonic Minor Blues Major Blues Major / [P…" at bounding box center [829, 275] width 112 height 21
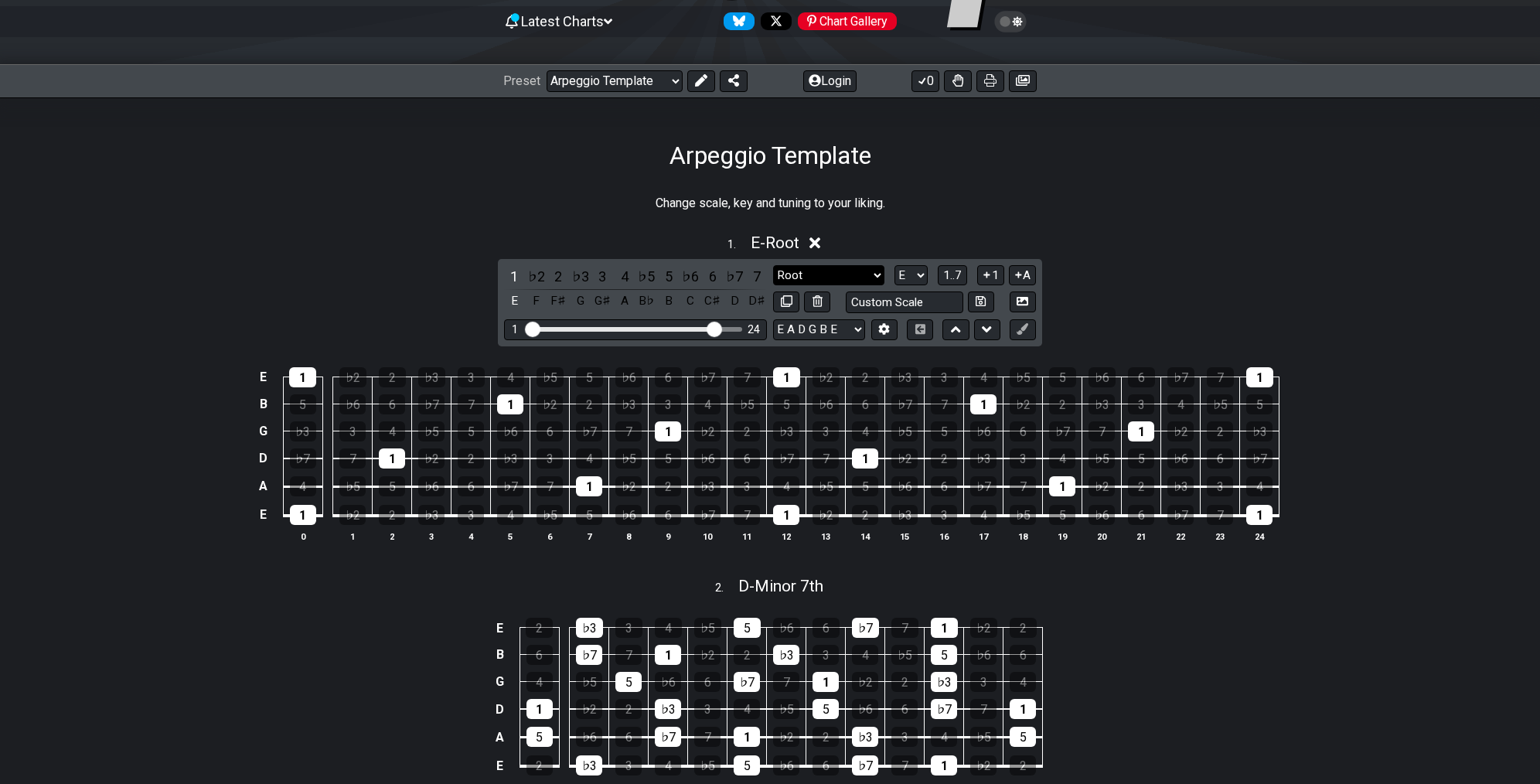
click at [818, 271] on select "Major Root Minor Pentatonic Major Pentatonic Minor Blues Major Blues Major / [P…" at bounding box center [829, 275] width 112 height 21
select select "Minor Pentatonic"
click at [773, 265] on select "Major Root Minor Pentatonic Major Pentatonic Minor Blues Major Blues Major / [P…" at bounding box center [829, 275] width 112 height 21
